Goal: Task Accomplishment & Management: Manage account settings

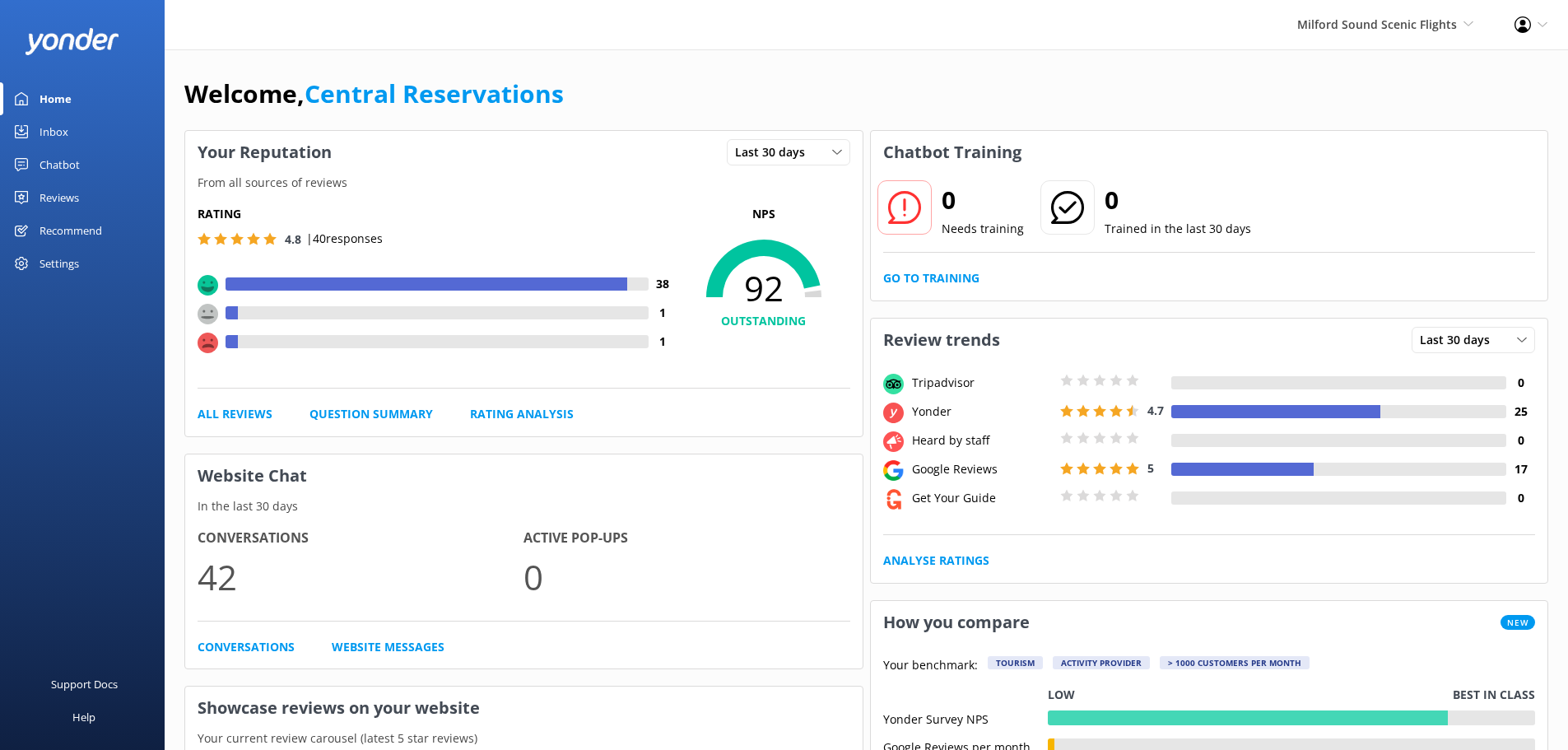
click at [72, 128] on link "Inbox" at bounding box center [82, 132] width 165 height 33
